Goal: Find specific page/section: Find specific page/section

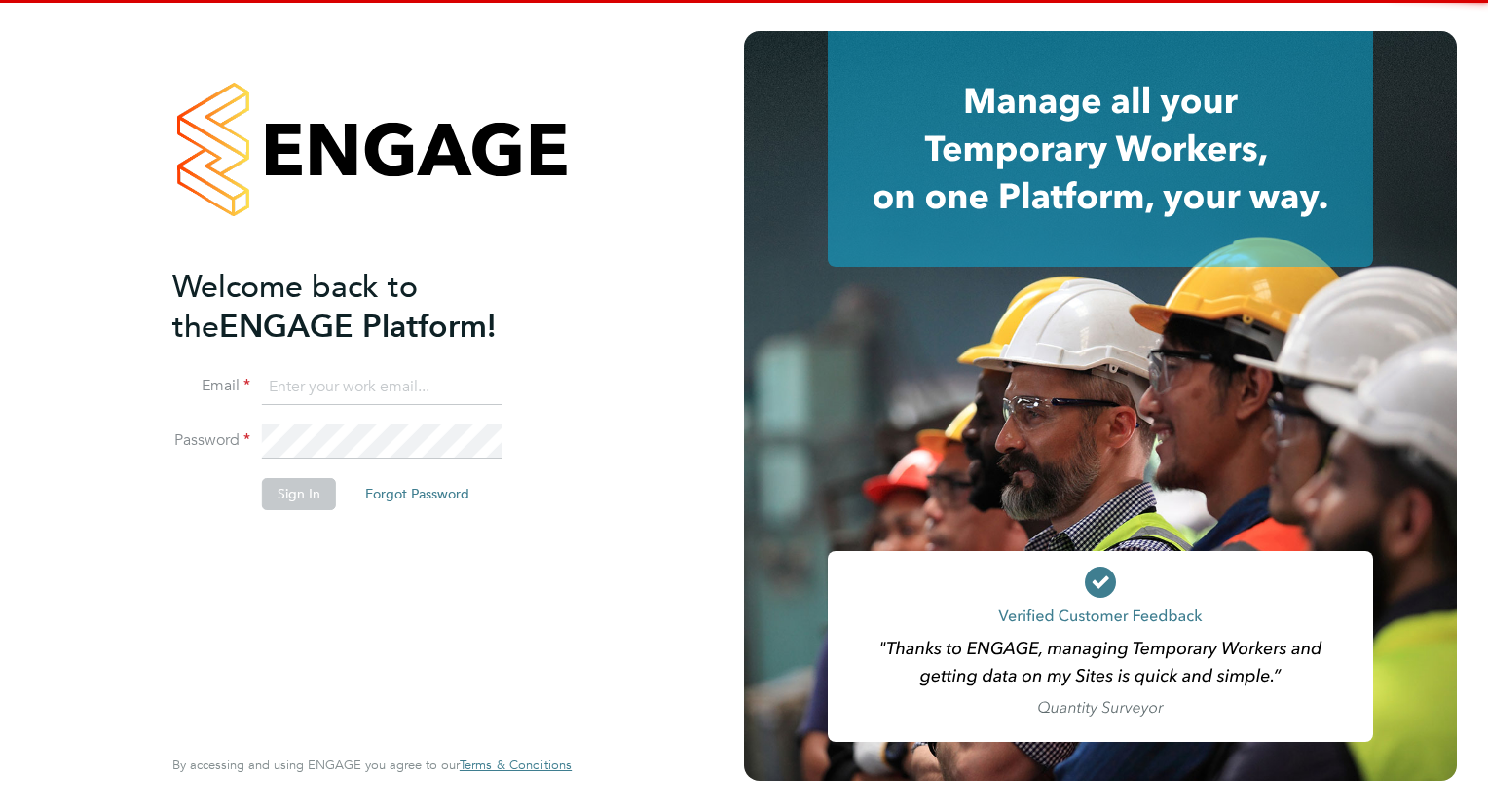
type input "megan.westlotorn@alliancemsp.co.uk"
click at [285, 516] on li "Sign In Forgot Password" at bounding box center [362, 503] width 379 height 51
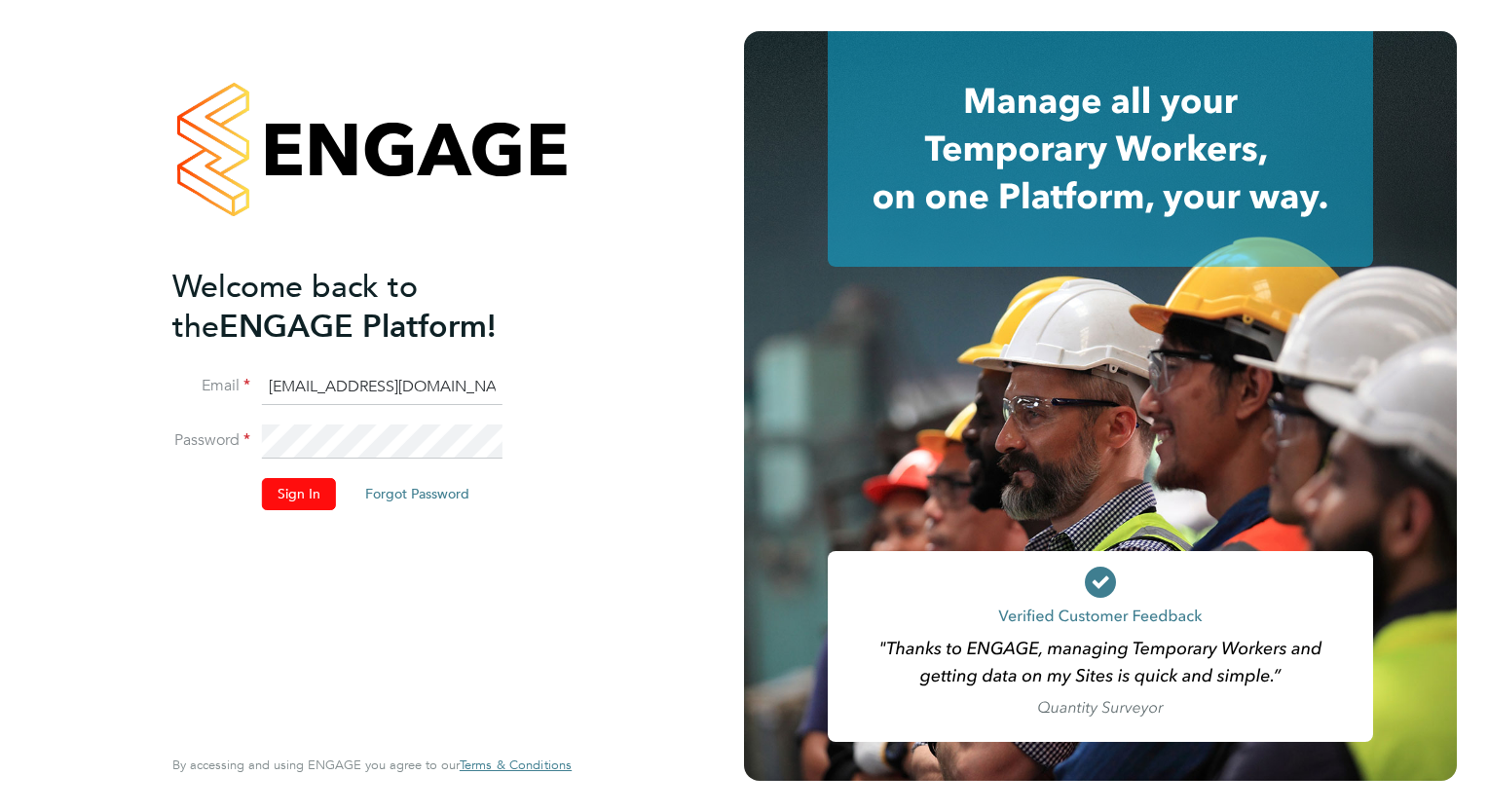
click at [284, 486] on button "Sign In" at bounding box center [299, 493] width 74 height 31
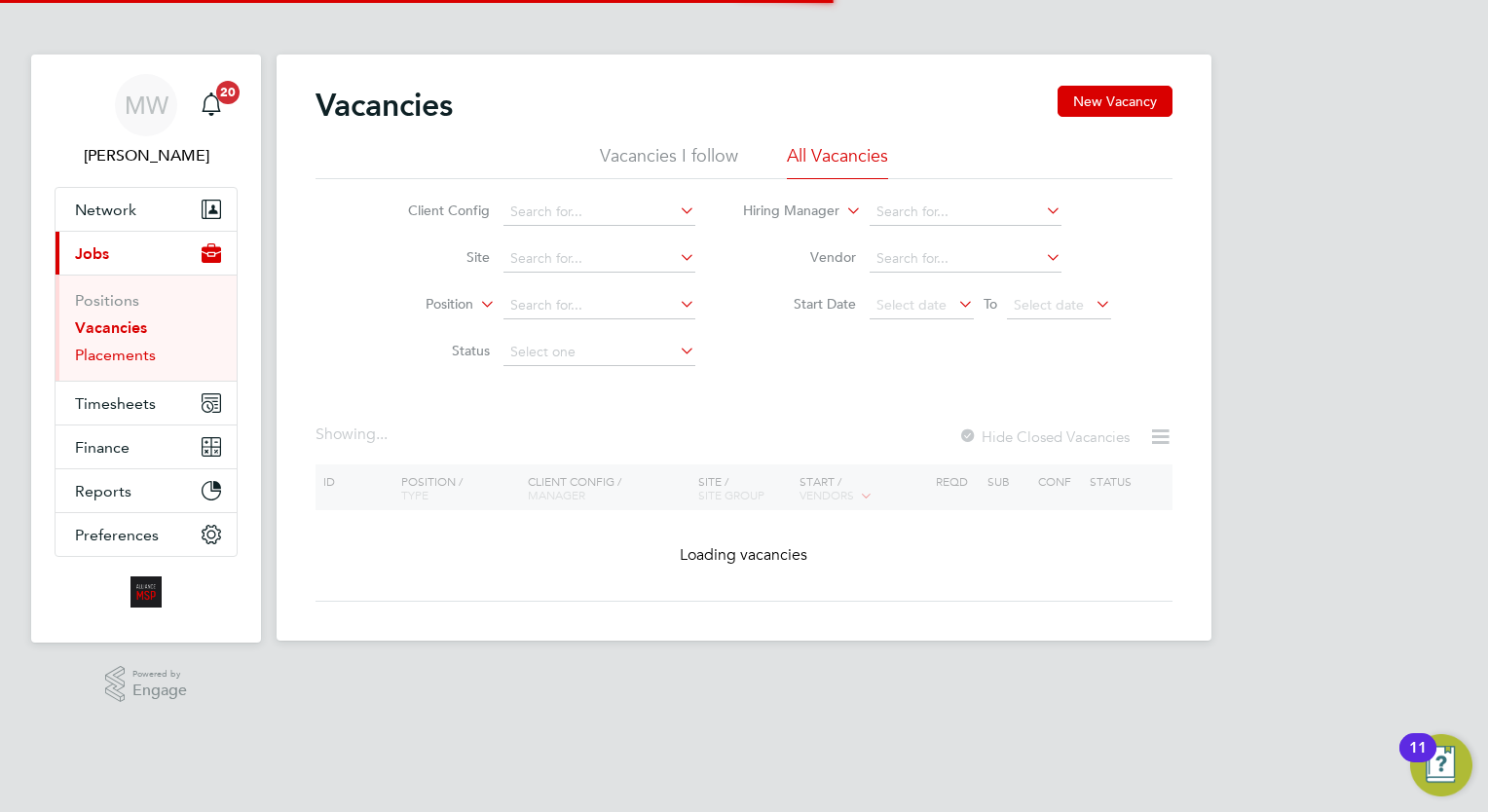
click at [112, 356] on link "Placements" at bounding box center [115, 355] width 81 height 19
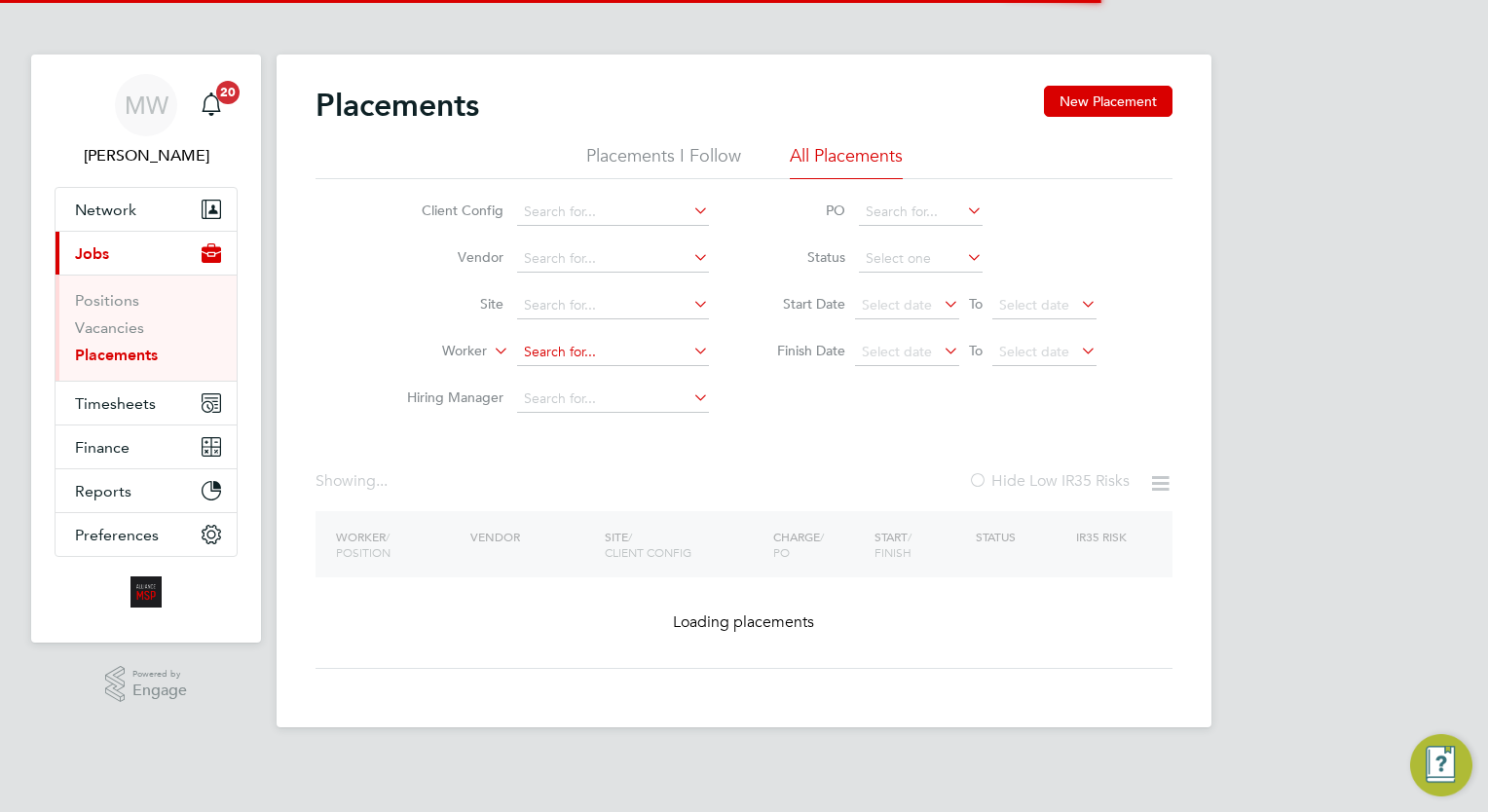
click at [554, 353] on input at bounding box center [613, 353] width 192 height 27
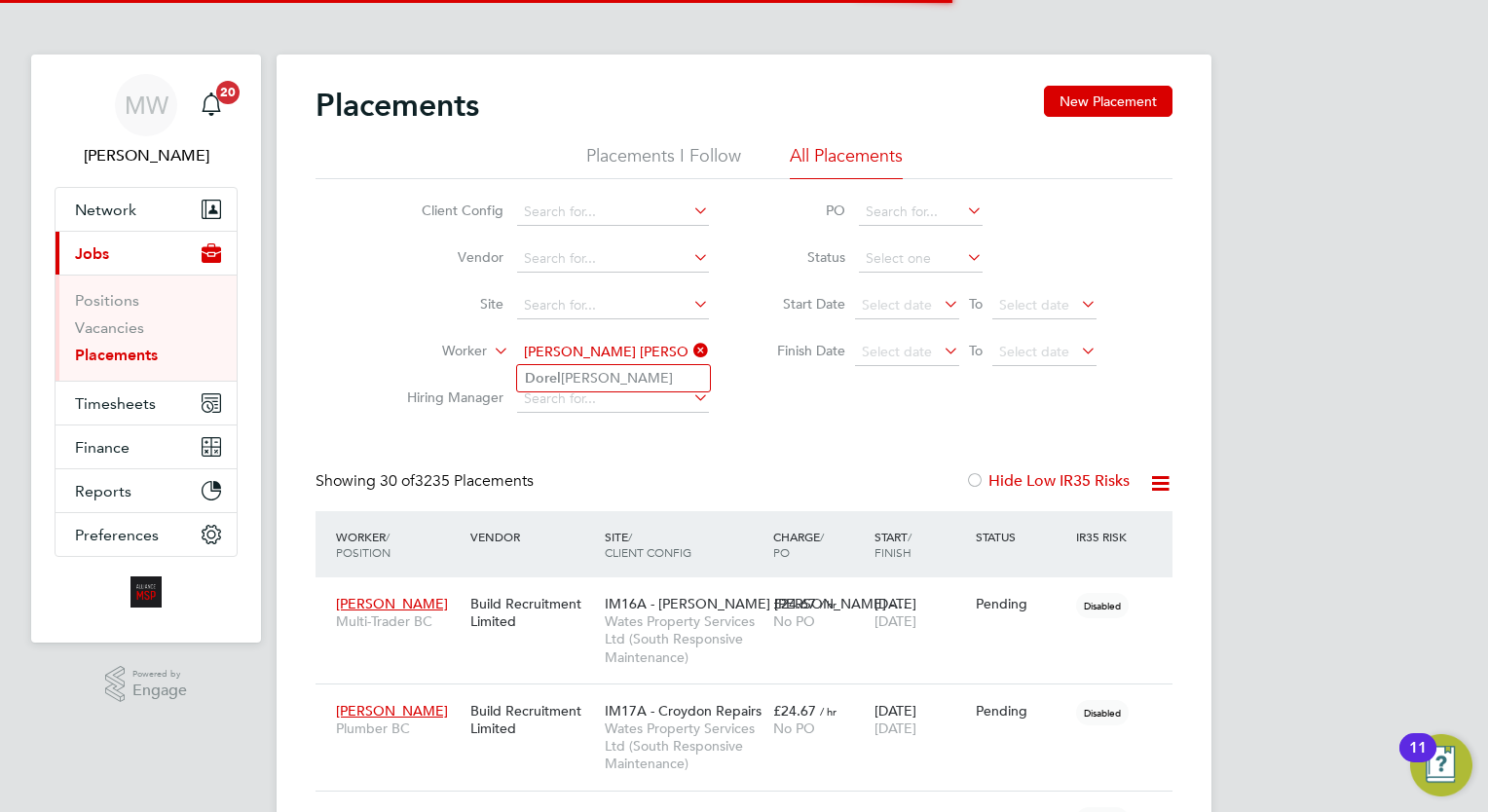
type input "[PERSON_NAME] [PERSON_NAME]"
